Goal: Find specific page/section: Find specific page/section

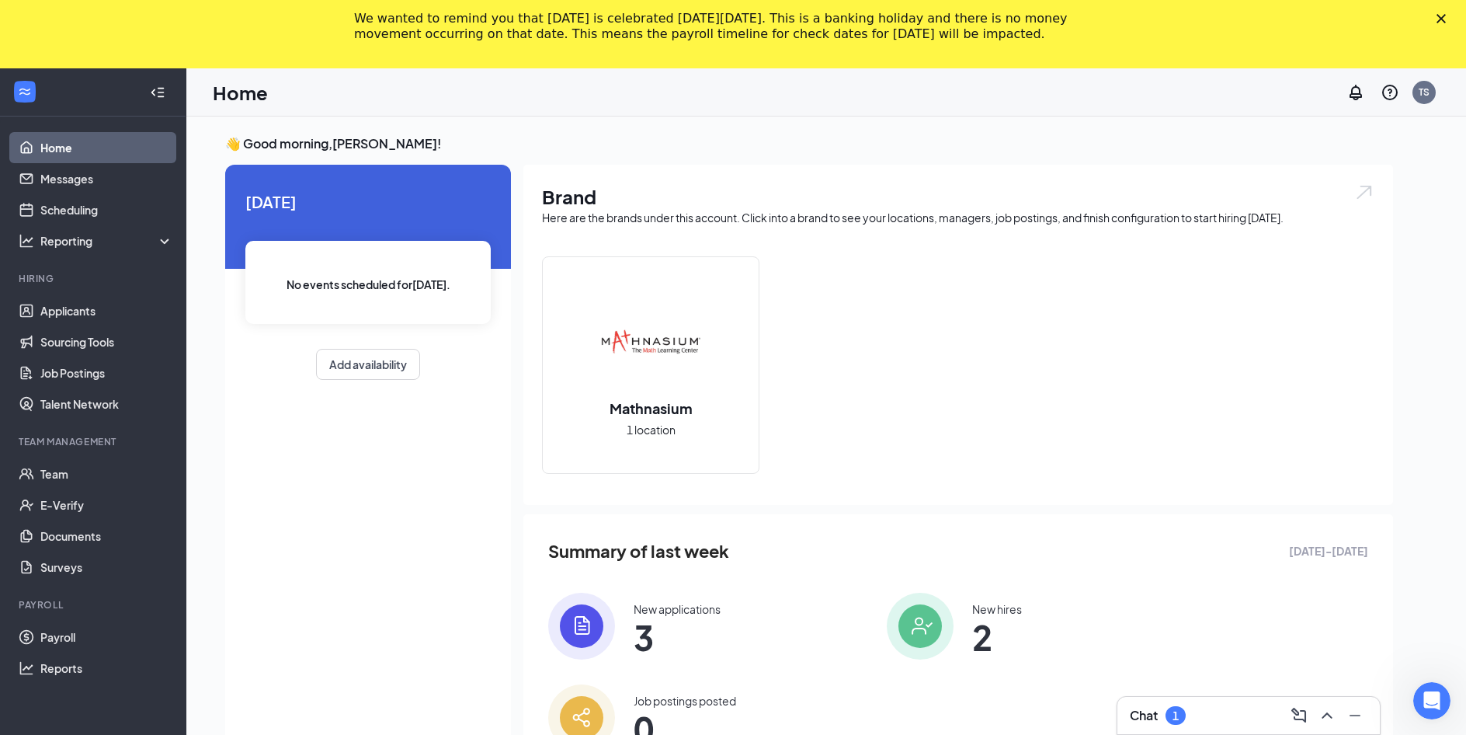
click at [1446, 19] on icon "Close" at bounding box center [1441, 18] width 9 height 9
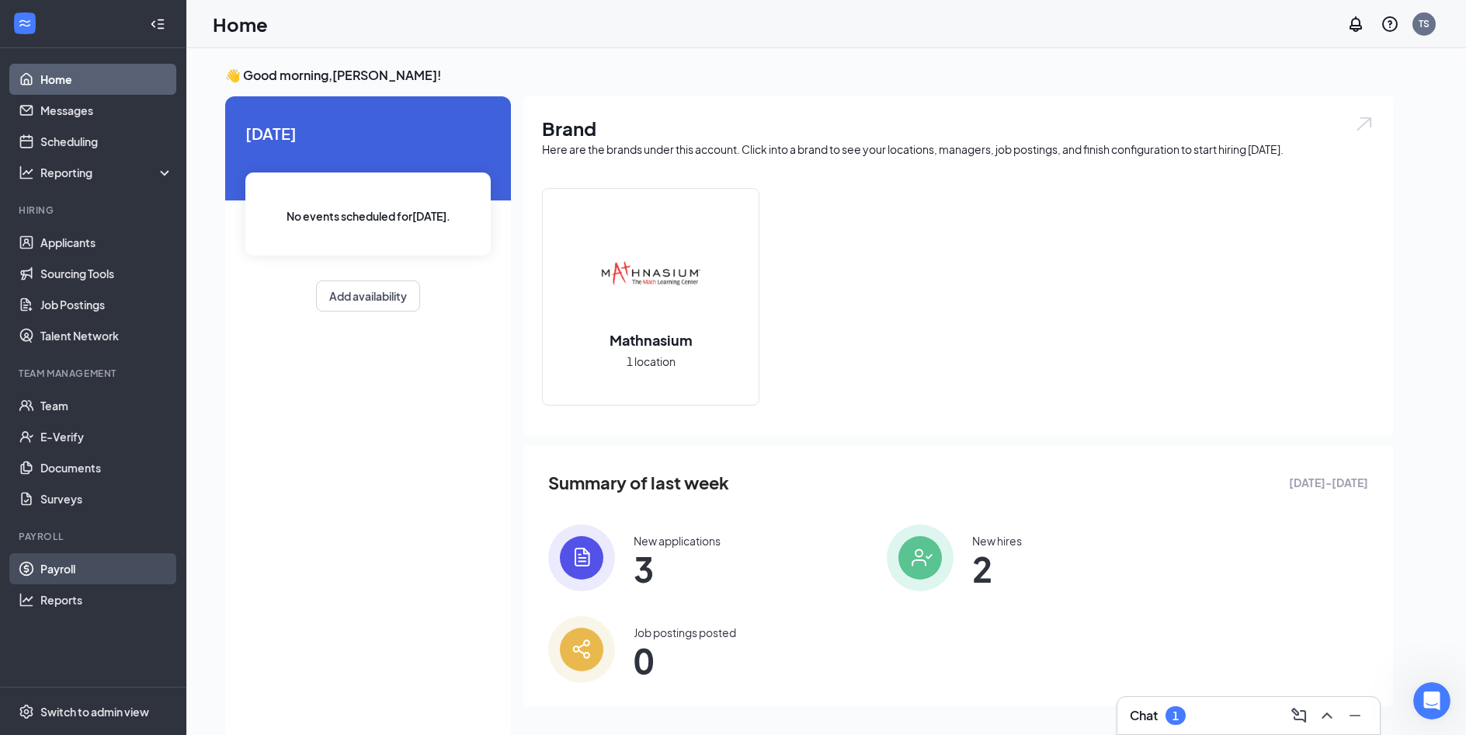
click at [44, 567] on link "Payroll" at bounding box center [106, 568] width 133 height 31
